Goal: Browse casually

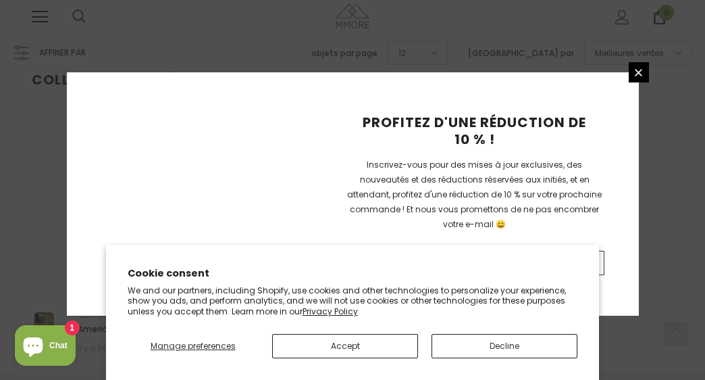
scroll to position [408, 0]
